Goal: Task Accomplishment & Management: Use online tool/utility

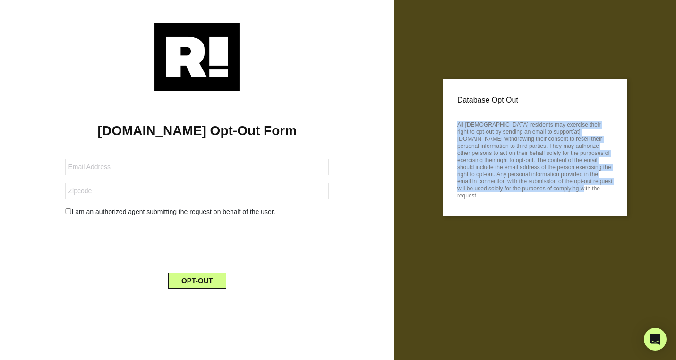
drag, startPoint x: 457, startPoint y: 126, endPoint x: 589, endPoint y: 213, distance: 158.9
click at [589, 213] on div "Database Opt Out All US residents may exercise their right to opt-out by sendin…" at bounding box center [535, 147] width 184 height 137
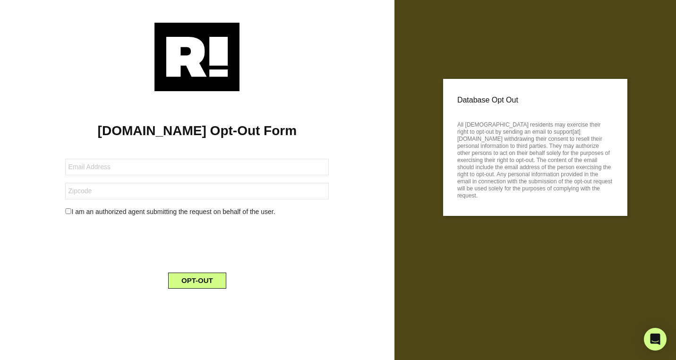
click at [344, 45] on div at bounding box center [197, 57] width 366 height 68
